Goal: Navigation & Orientation: Find specific page/section

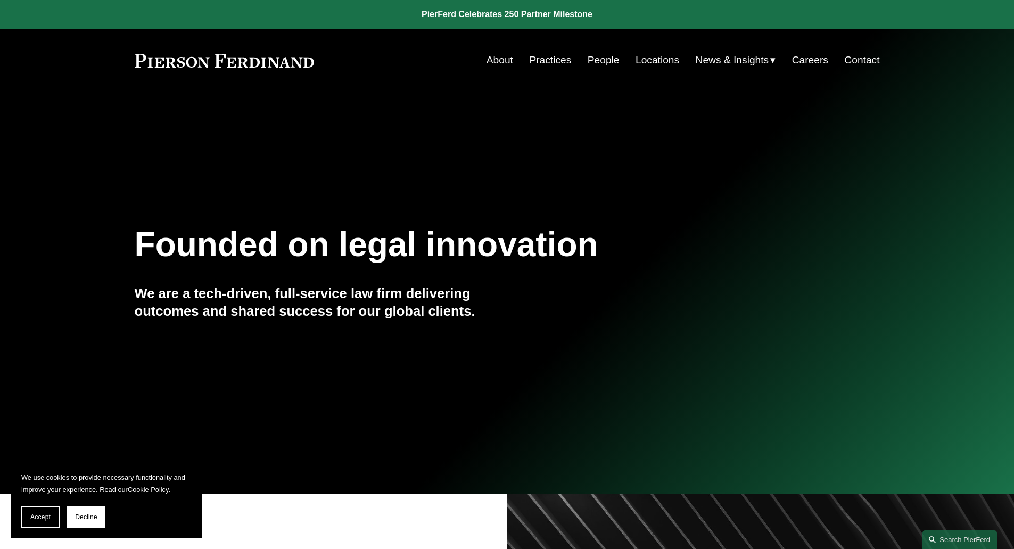
click at [560, 59] on link "Practices" at bounding box center [550, 60] width 42 height 20
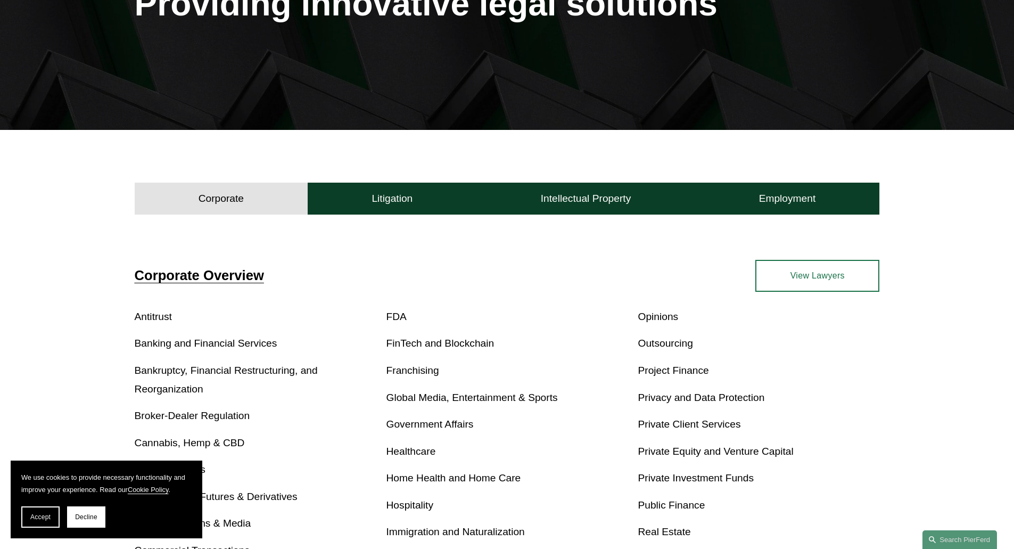
scroll to position [213, 0]
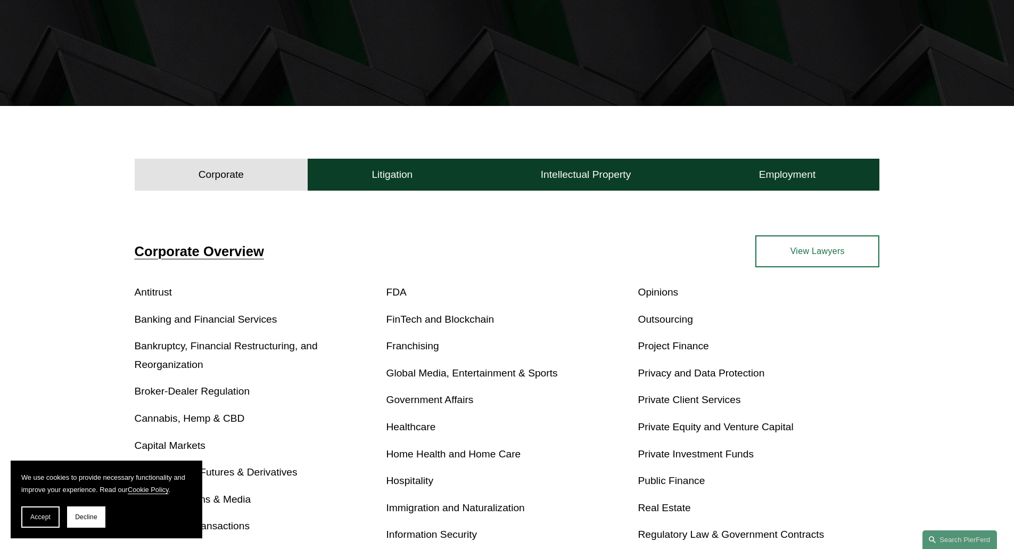
click at [213, 252] on span "Corporate Overview" at bounding box center [199, 251] width 129 height 15
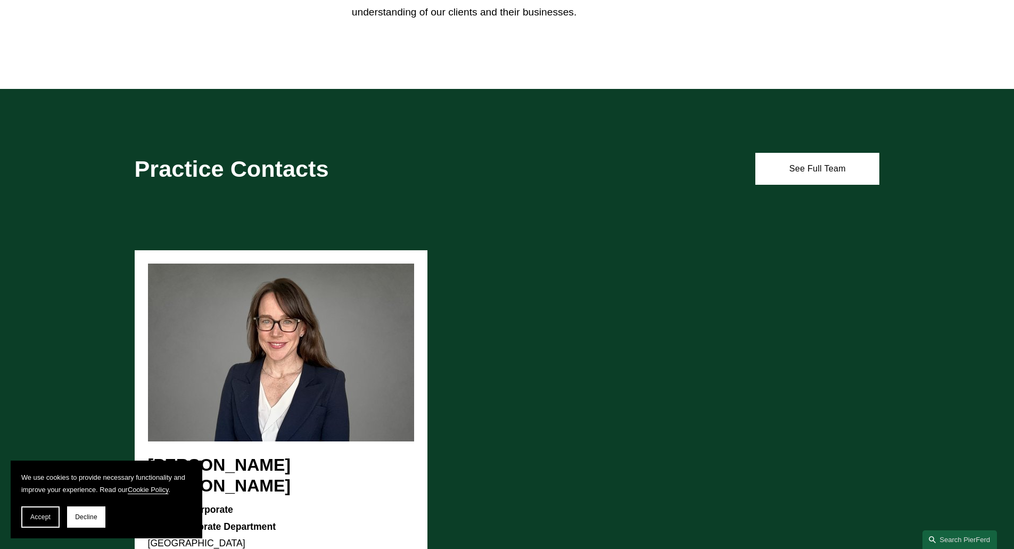
scroll to position [798, 0]
